Goal: Task Accomplishment & Management: Complete application form

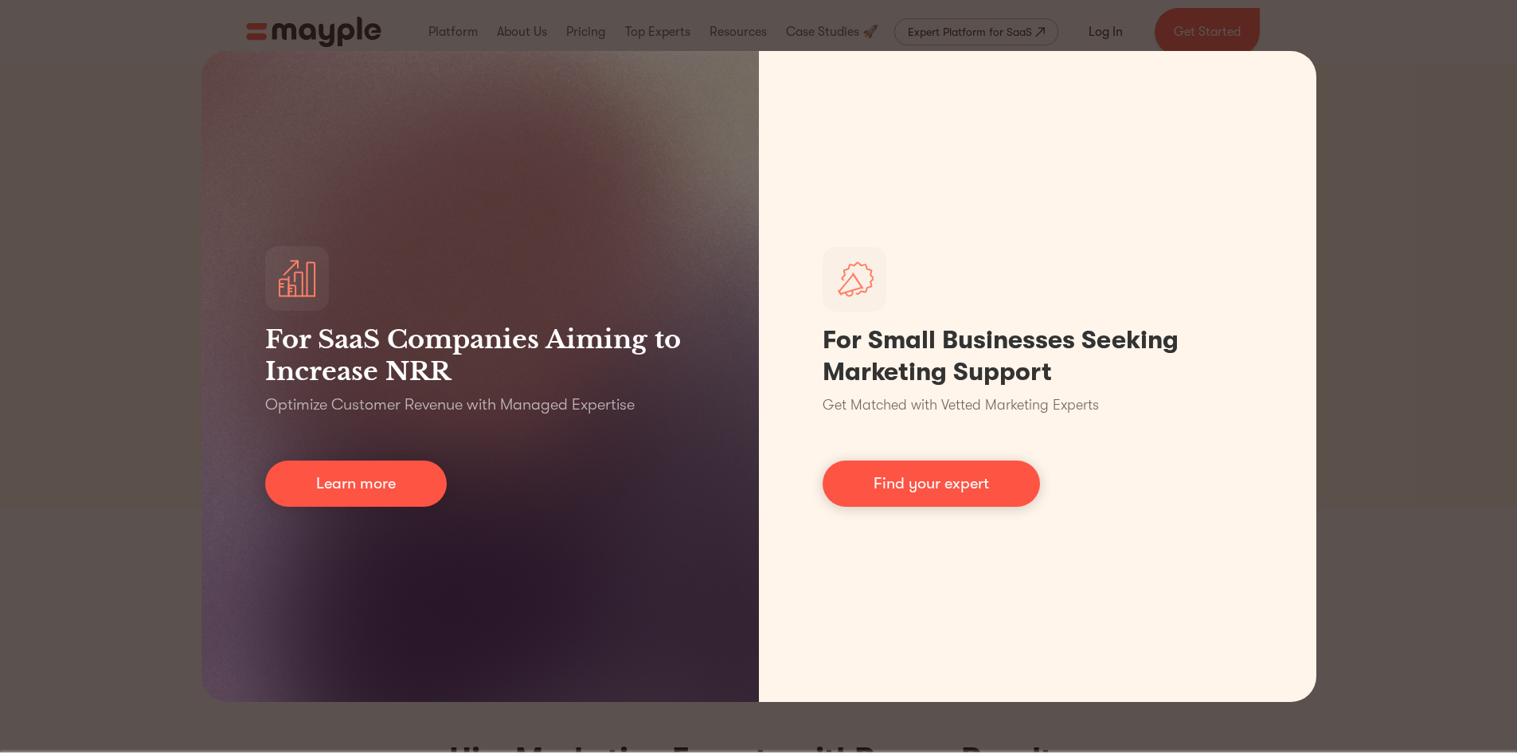
click at [1391, 358] on div "For SaaS Companies Aiming to Increase NRR Optimize Customer Revenue with Manage…" at bounding box center [758, 376] width 1517 height 753
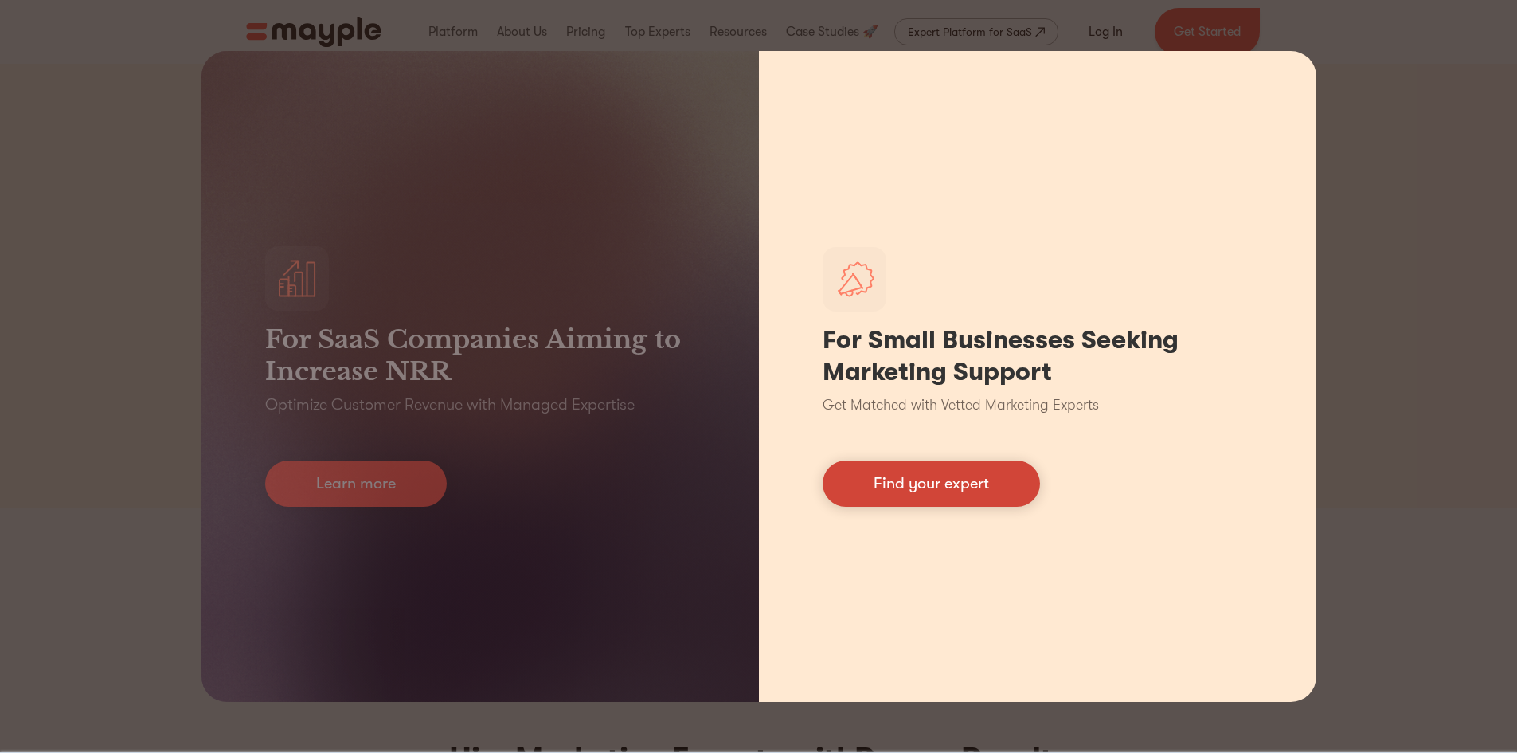
click at [851, 469] on link "Find your expert" at bounding box center [931, 483] width 217 height 46
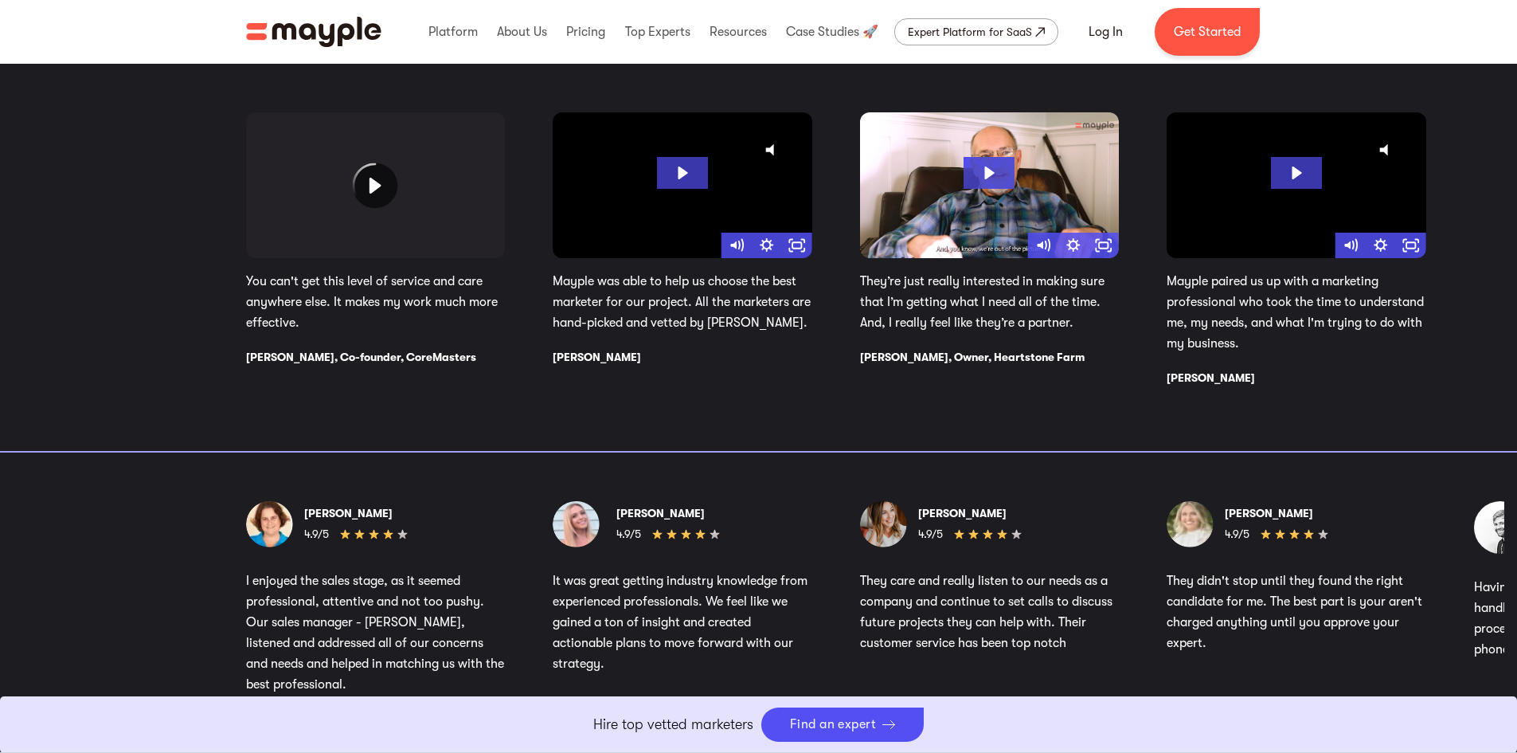
scroll to position [2788, 0]
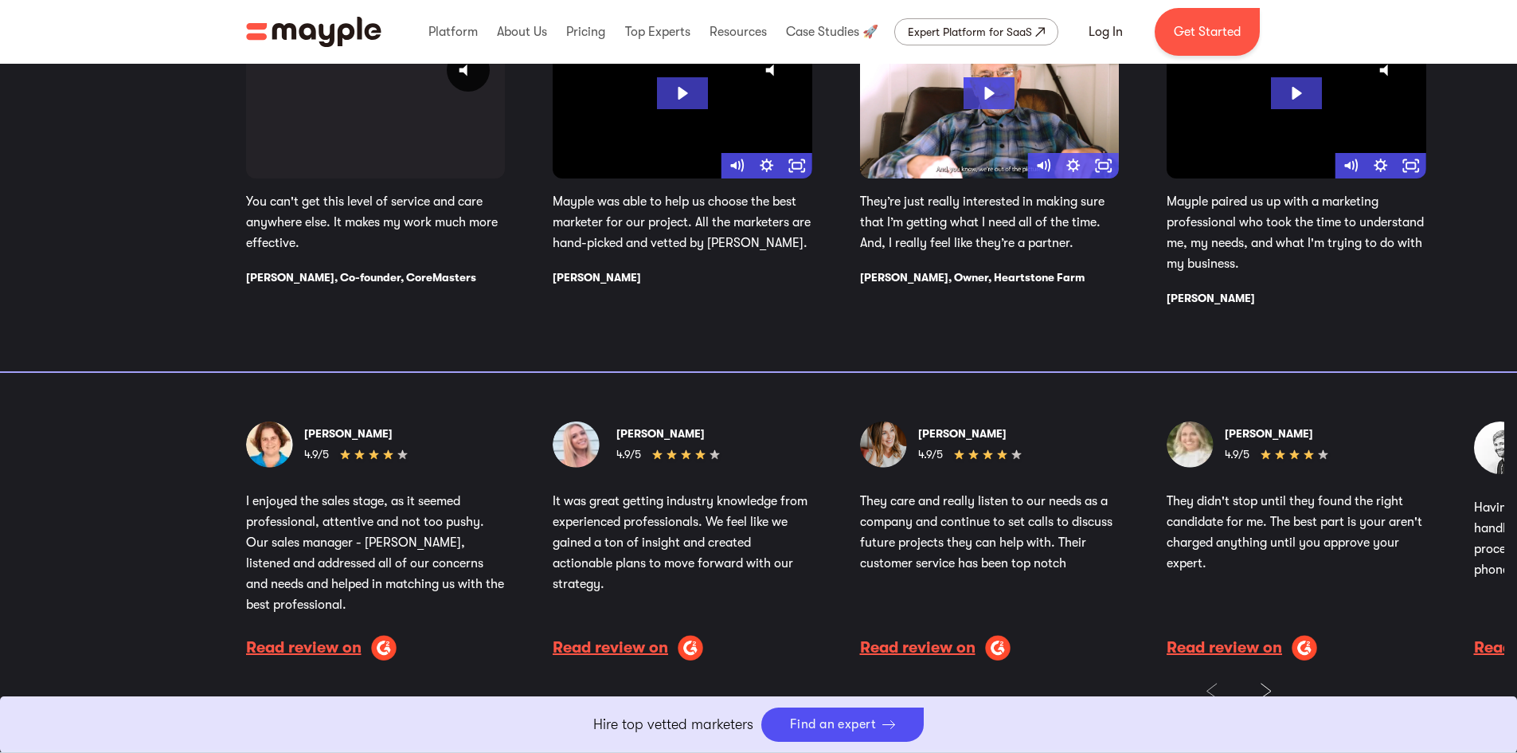
click at [939, 429] on strong "[PERSON_NAME]" at bounding box center [962, 433] width 88 height 13
click at [939, 429] on strong "Stephanie B." at bounding box center [962, 433] width 88 height 13
click at [929, 411] on div "Our Customers Love Us From SMBs to Fortune 500s, Here’s Why Businesses Choose M…" at bounding box center [758, 283] width 1517 height 994
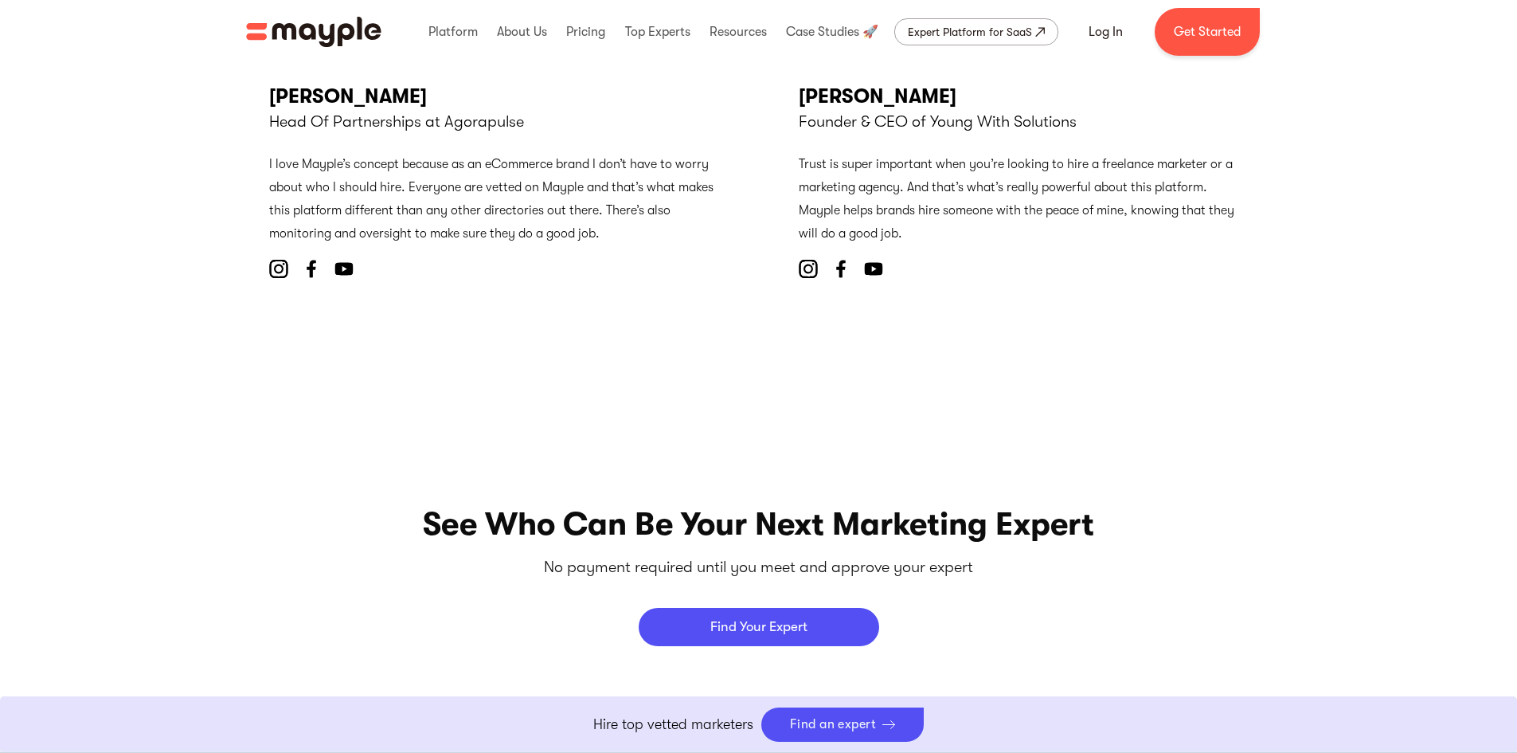
scroll to position [6451, 0]
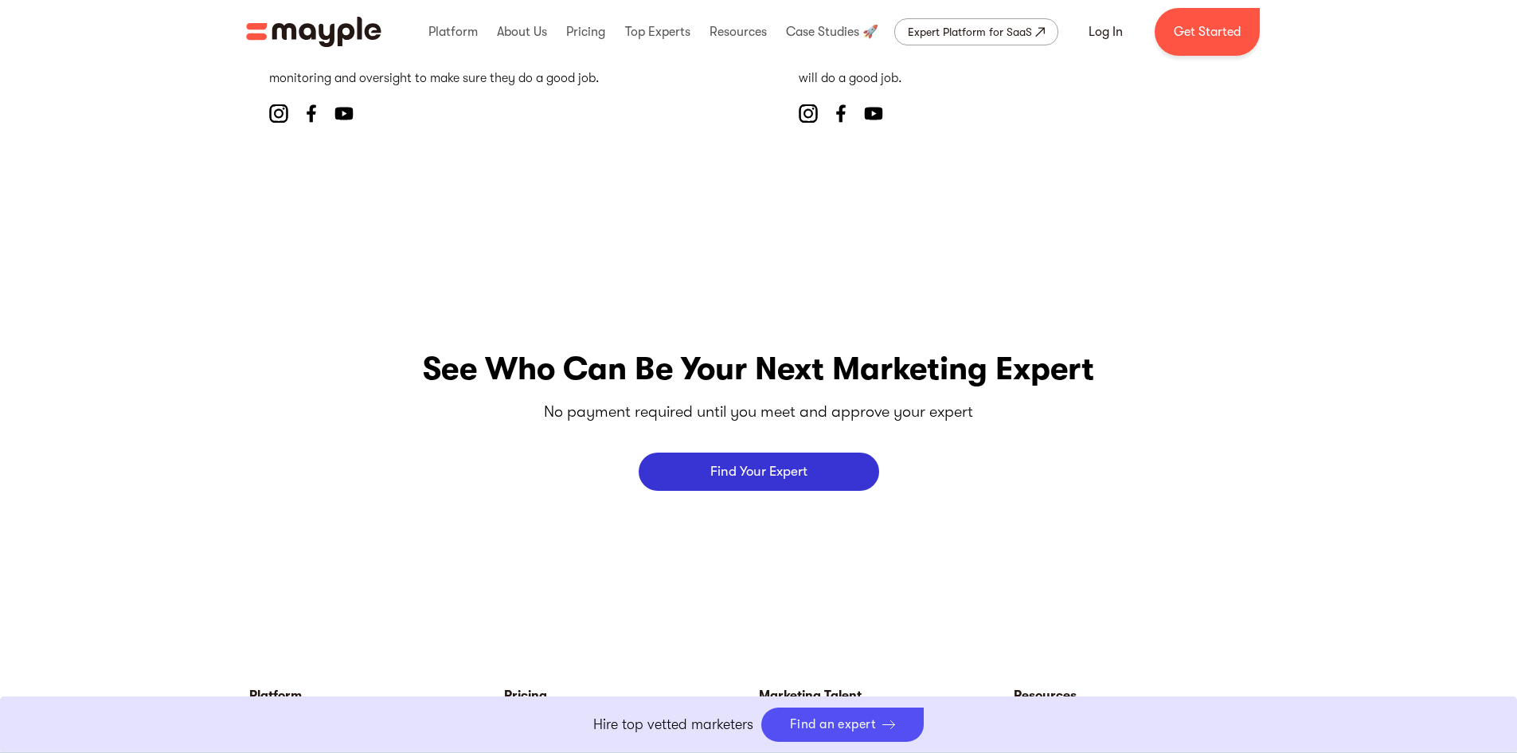
click at [731, 478] on p "Find Your Expert" at bounding box center [758, 471] width 97 height 14
